Goal: Communication & Community: Participate in discussion

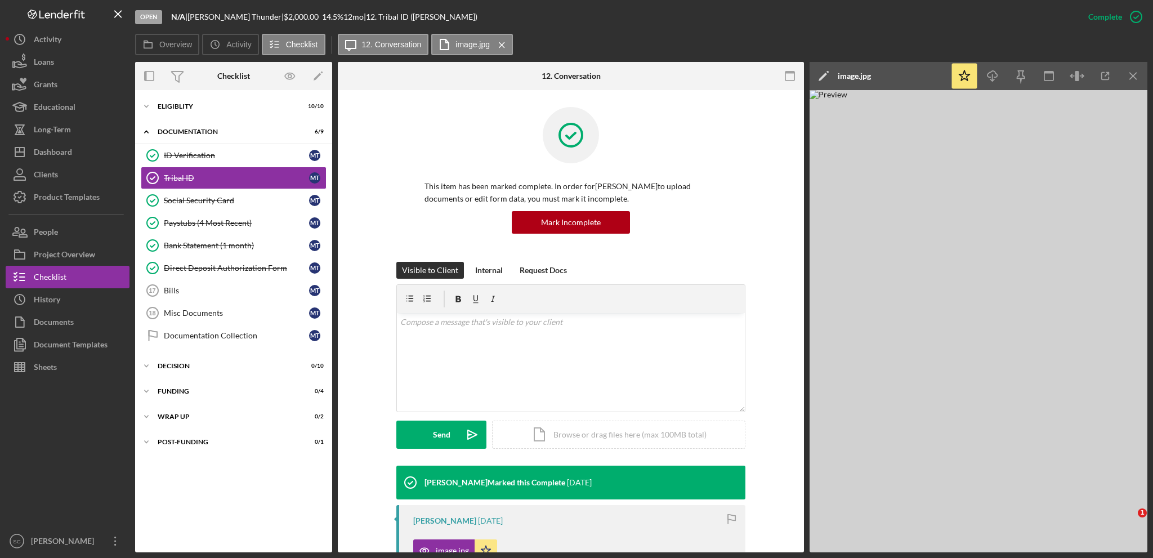
click at [57, 229] on div "People" at bounding box center [46, 233] width 24 height 25
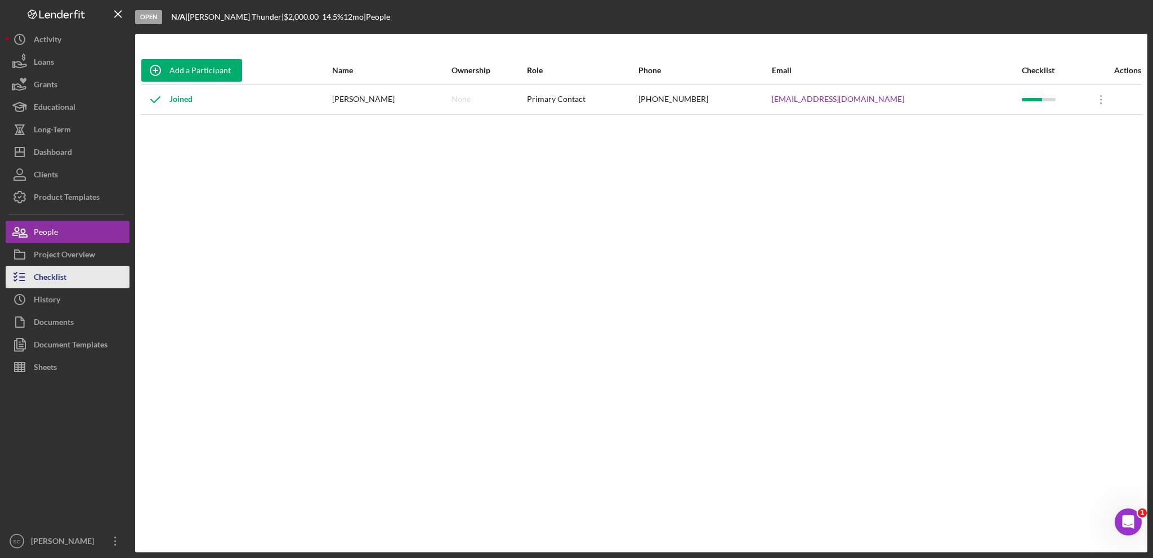
click at [67, 275] on button "Checklist" at bounding box center [68, 277] width 124 height 23
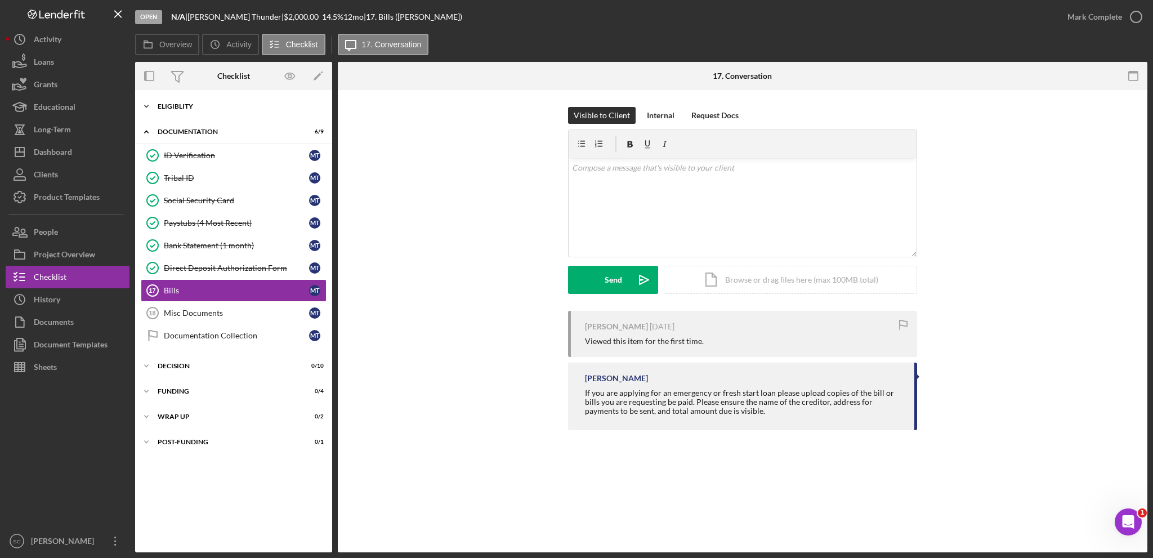
click at [145, 101] on icon "Icon/Expander" at bounding box center [146, 106] width 23 height 23
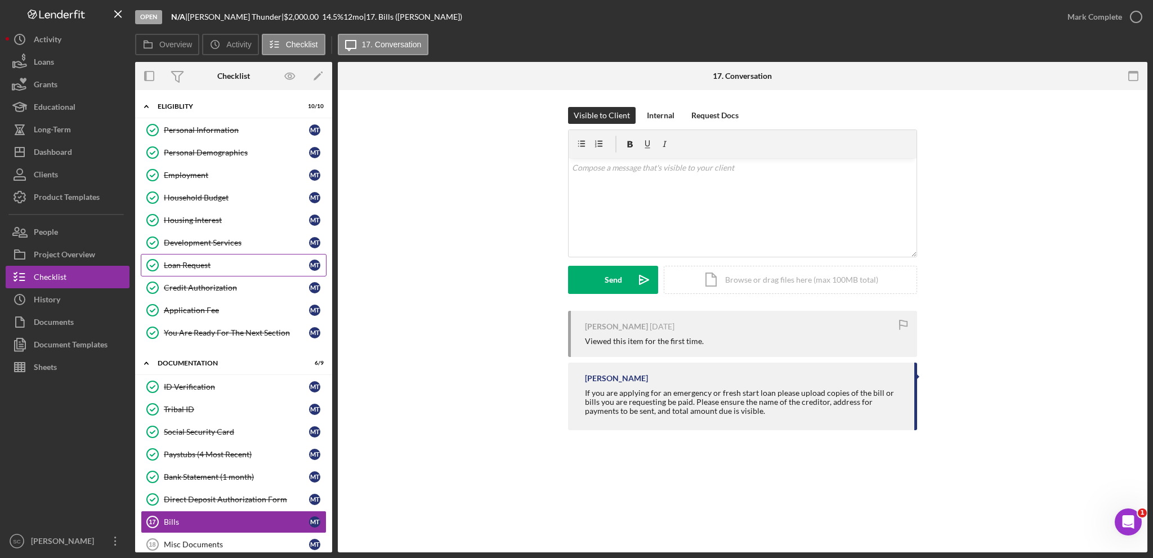
click at [215, 258] on link "Loan Request Loan Request M T" at bounding box center [234, 265] width 186 height 23
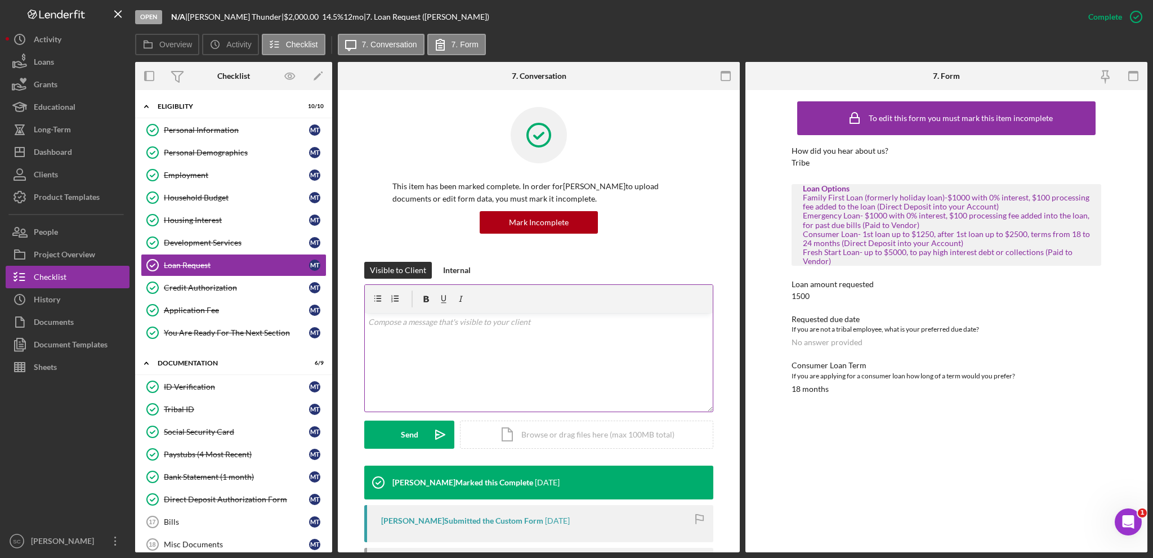
click at [476, 346] on div "v Color teal Color pink Remove color Add row above Add row below Add column bef…" at bounding box center [539, 362] width 348 height 99
click at [475, 342] on div "v Color teal Color pink Remove color Add row above Add row below Add column bef…" at bounding box center [539, 362] width 348 height 99
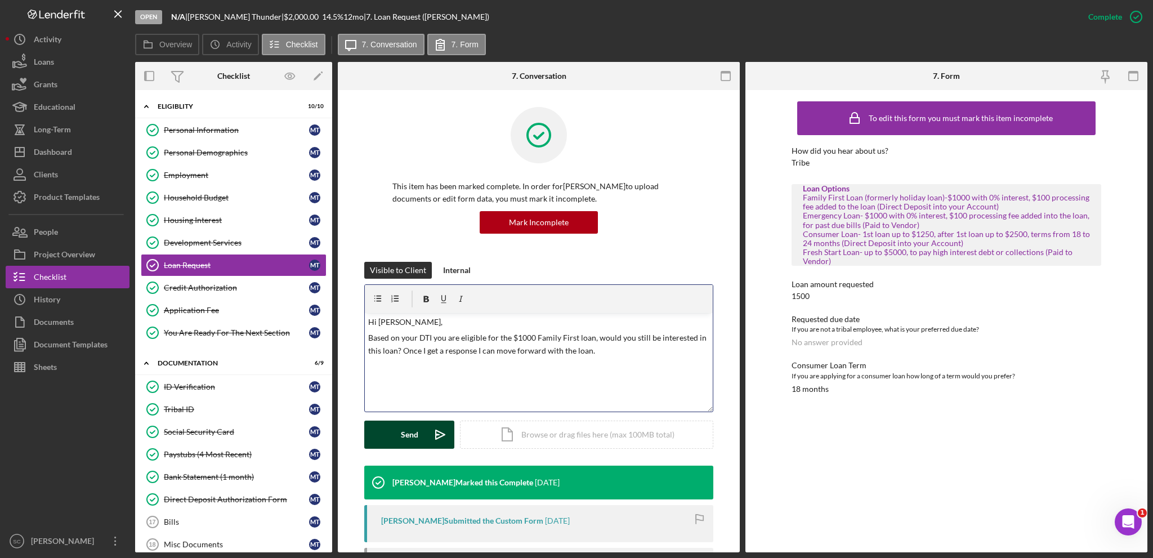
click at [401, 439] on div "Send" at bounding box center [409, 434] width 17 height 28
